Goal: Find specific page/section: Find specific page/section

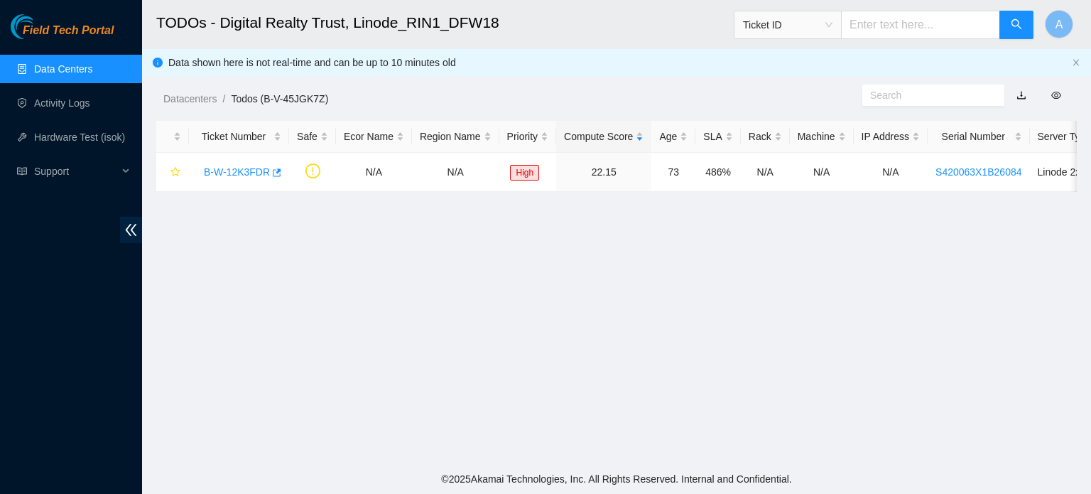
click at [55, 63] on link "Data Centers" at bounding box center [63, 68] width 58 height 11
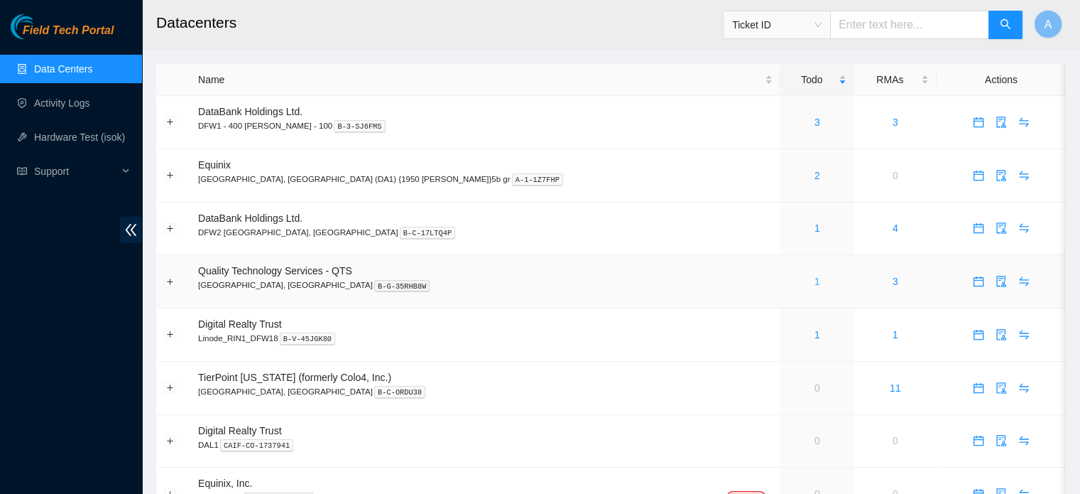
click at [815, 281] on link "1" at bounding box center [818, 281] width 6 height 11
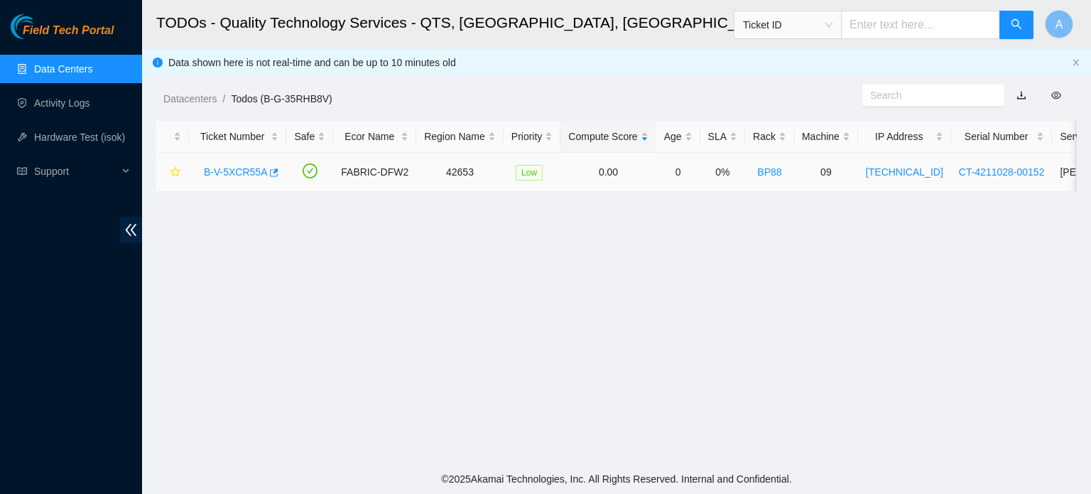
click at [239, 169] on link "B-V-5XCR55A" at bounding box center [235, 171] width 63 height 11
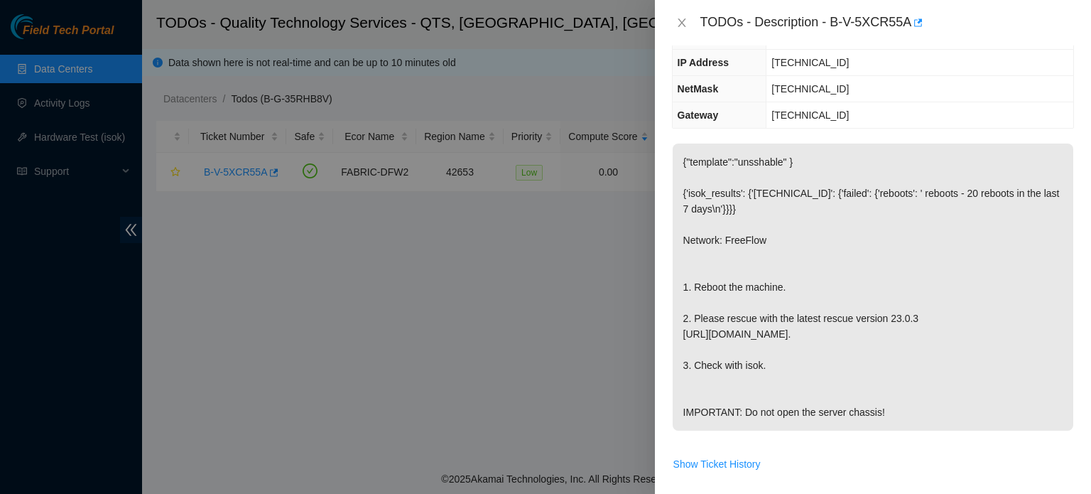
scroll to position [128, 0]
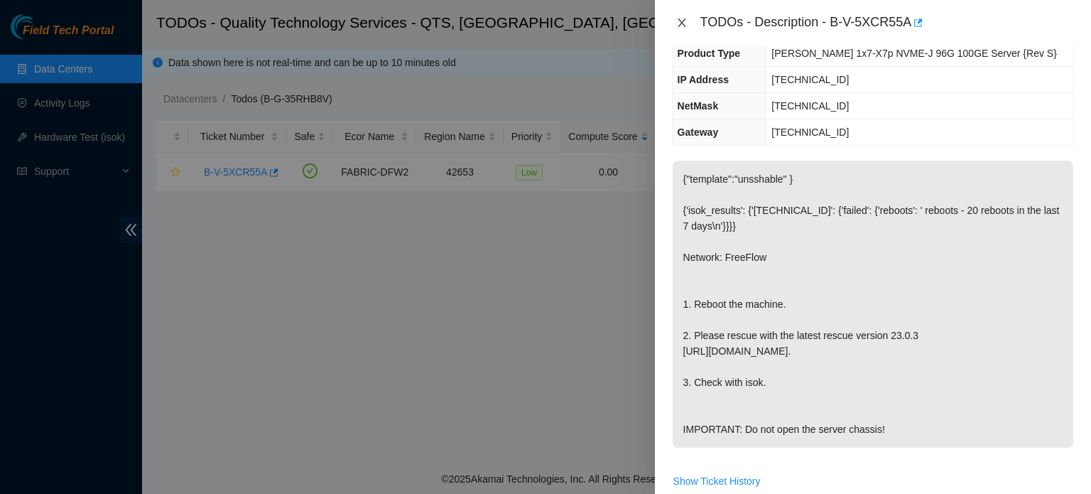
click at [680, 20] on icon "close" at bounding box center [681, 22] width 11 height 11
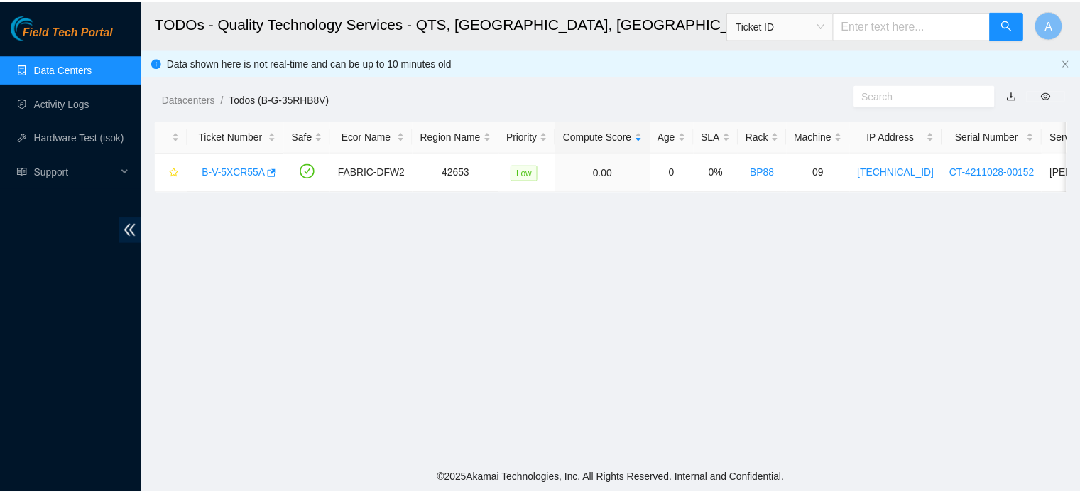
scroll to position [174, 0]
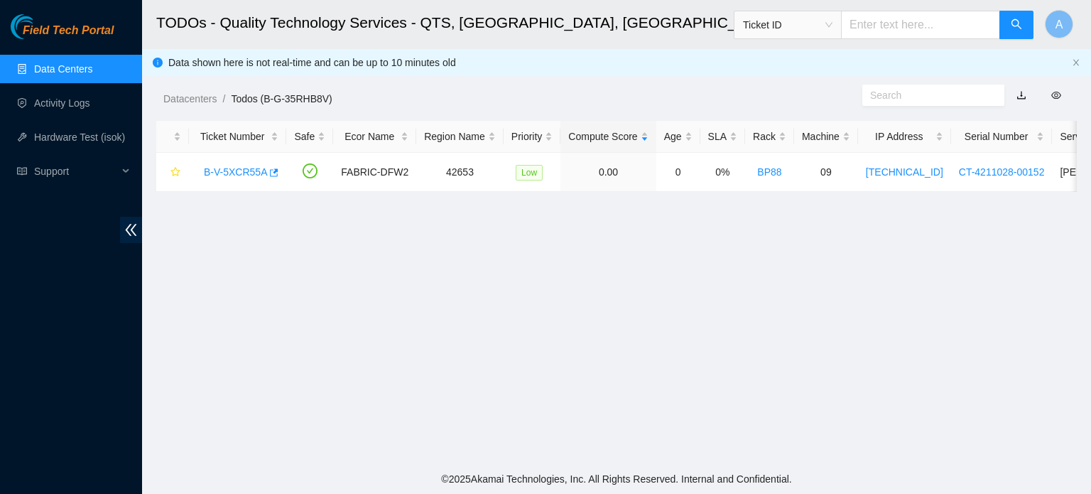
click at [155, 42] on header "TODOs - Quality Technology Services - QTS, [GEOGRAPHIC_DATA], [GEOGRAPHIC_DATA]…" at bounding box center [687, 24] width 1091 height 49
click at [92, 63] on link "Data Centers" at bounding box center [63, 68] width 58 height 11
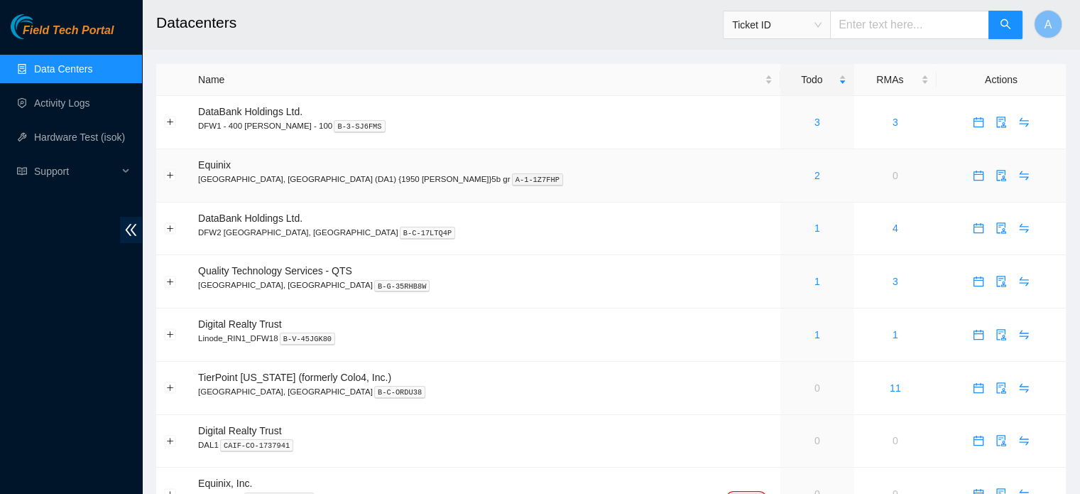
click at [788, 171] on div "2" at bounding box center [817, 176] width 58 height 16
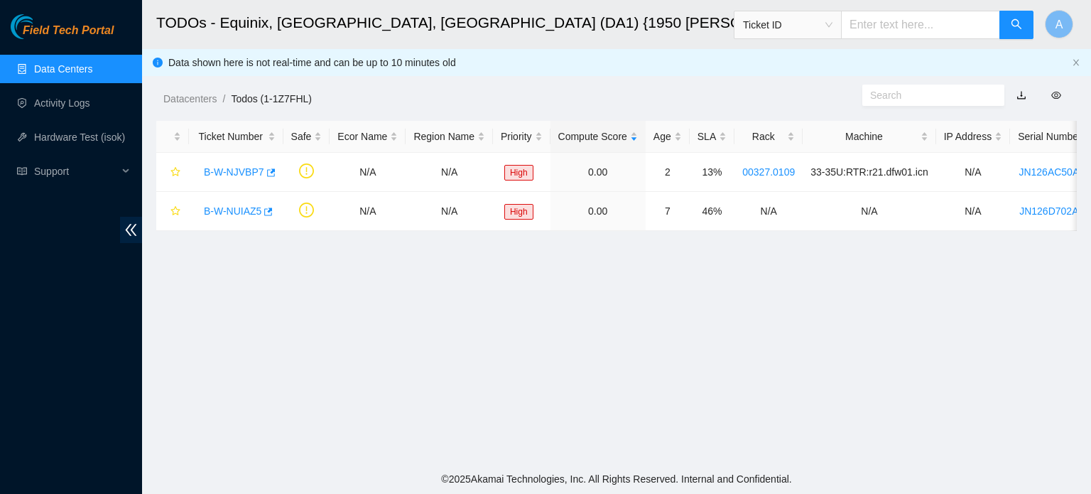
click at [67, 63] on link "Data Centers" at bounding box center [63, 68] width 58 height 11
